Goal: Check status

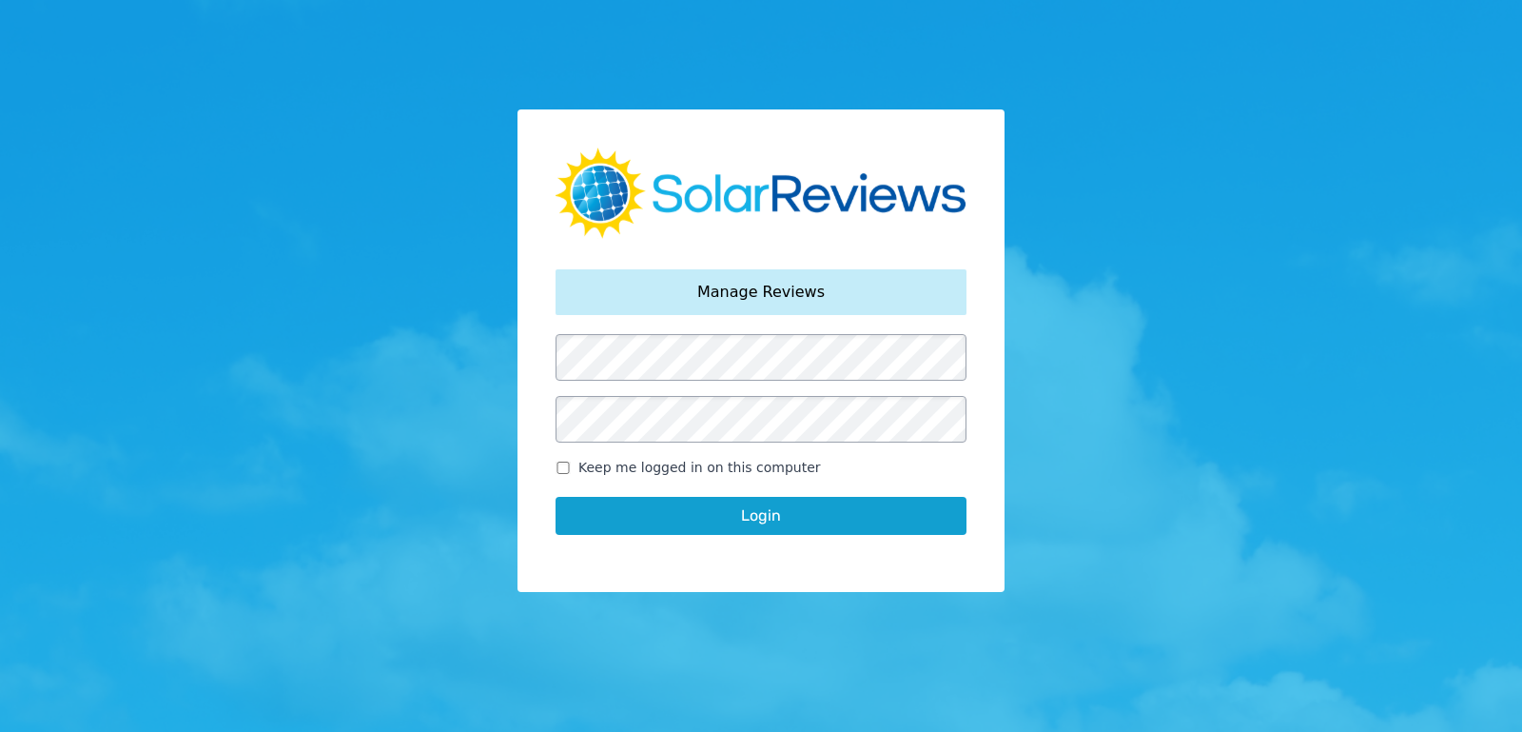
click at [797, 523] on button "Login" at bounding box center [761, 516] width 411 height 38
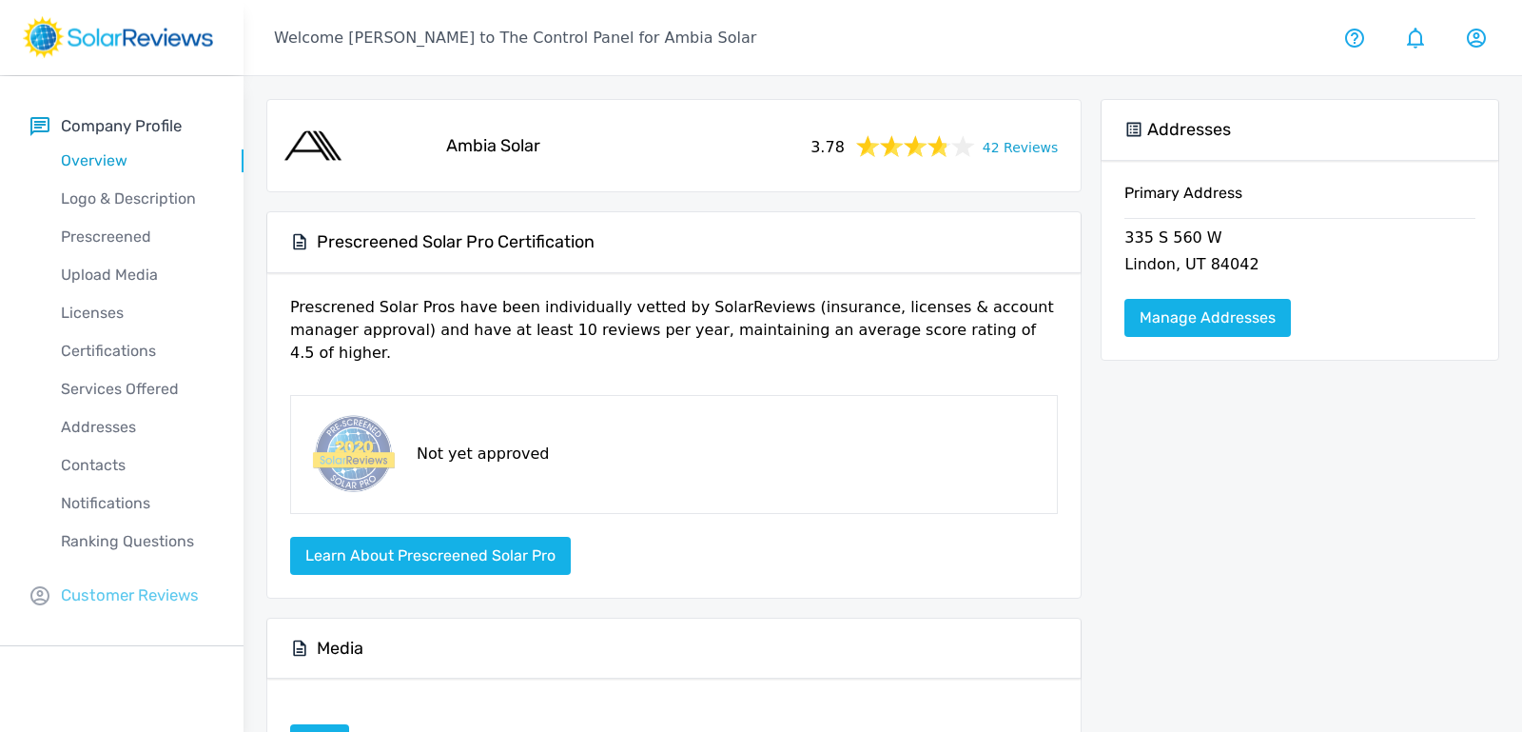
click at [108, 595] on p "Customer Reviews" at bounding box center [130, 595] width 138 height 24
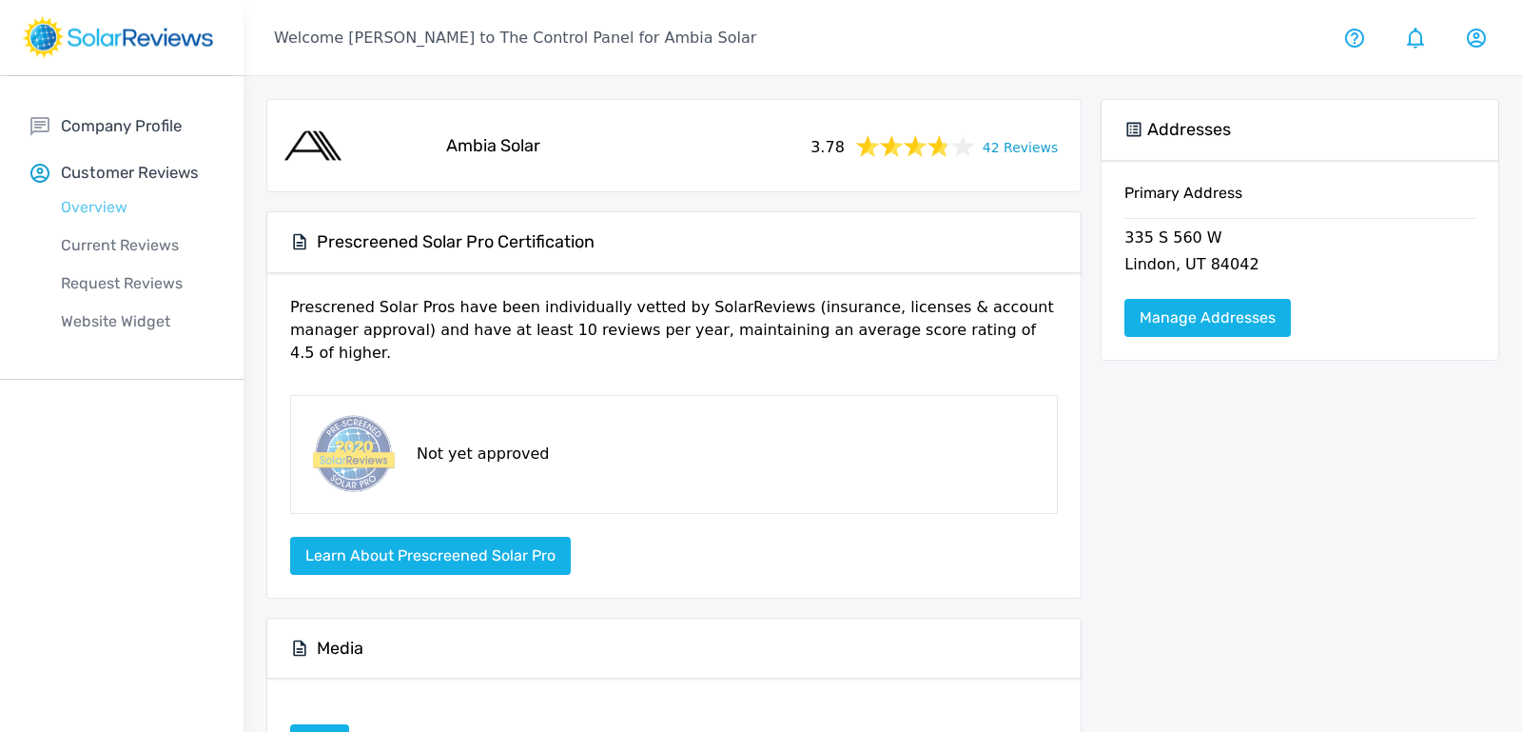
click at [97, 202] on p "Overview" at bounding box center [136, 207] width 213 height 23
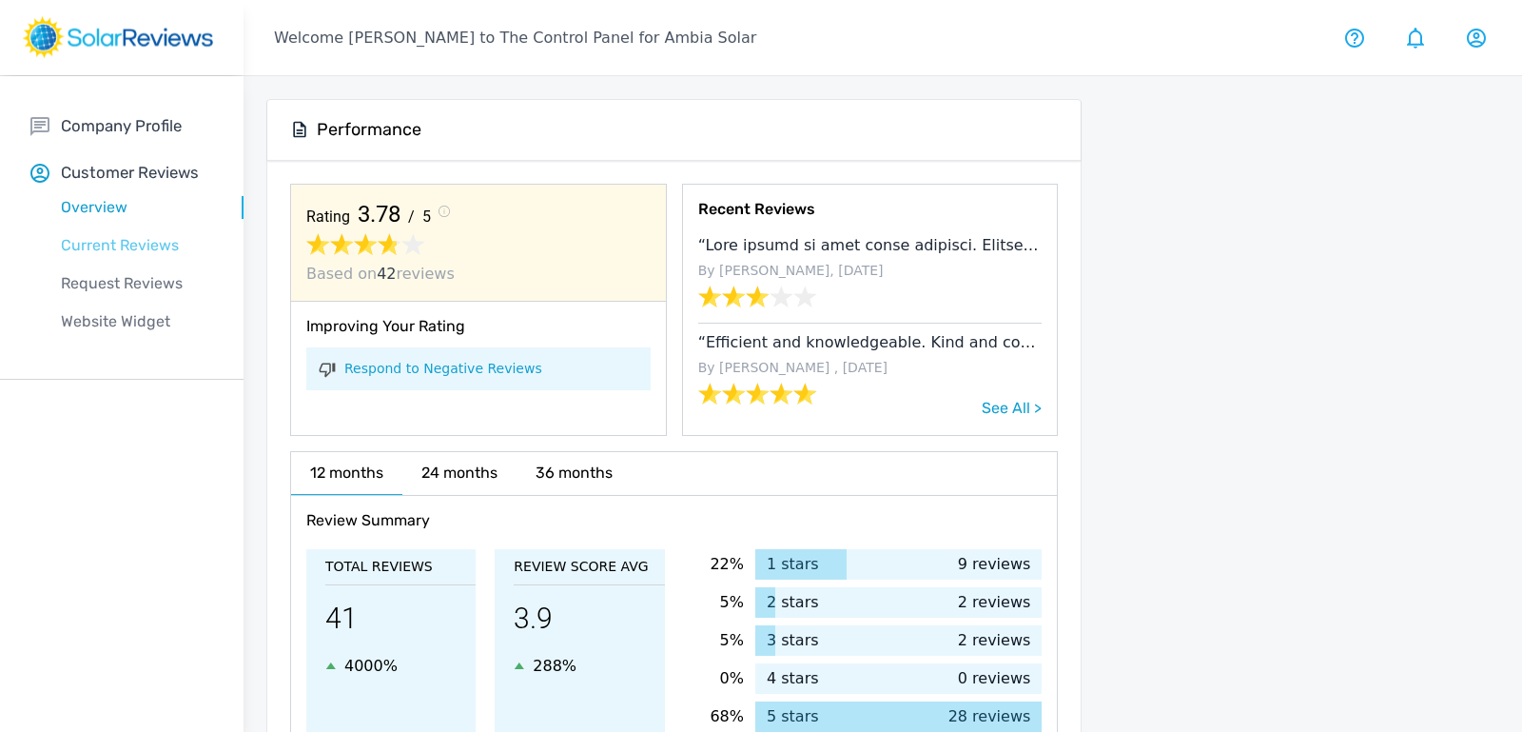
click at [121, 255] on p "Current Reviews" at bounding box center [136, 245] width 213 height 23
